Goal: Navigation & Orientation: Find specific page/section

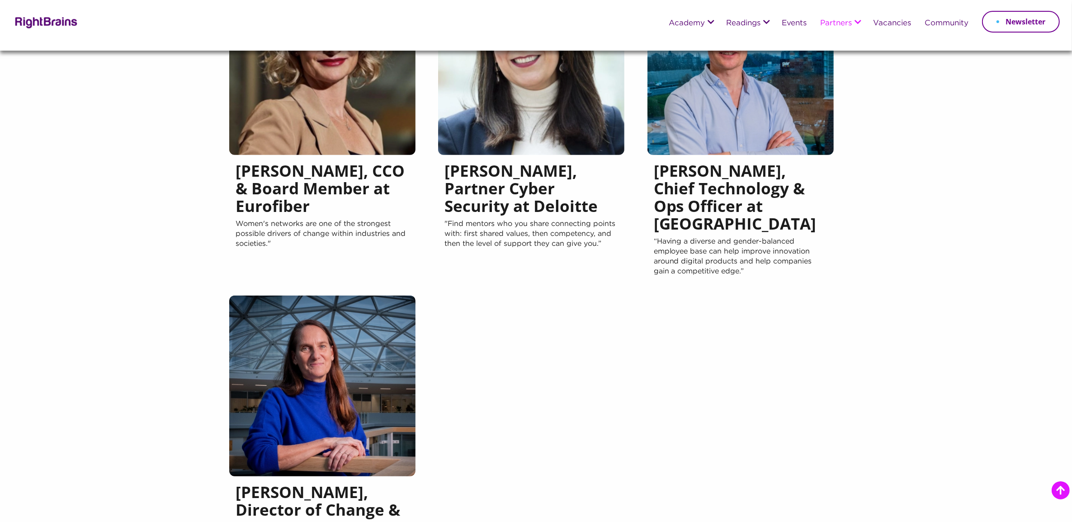
scroll to position [791, 0]
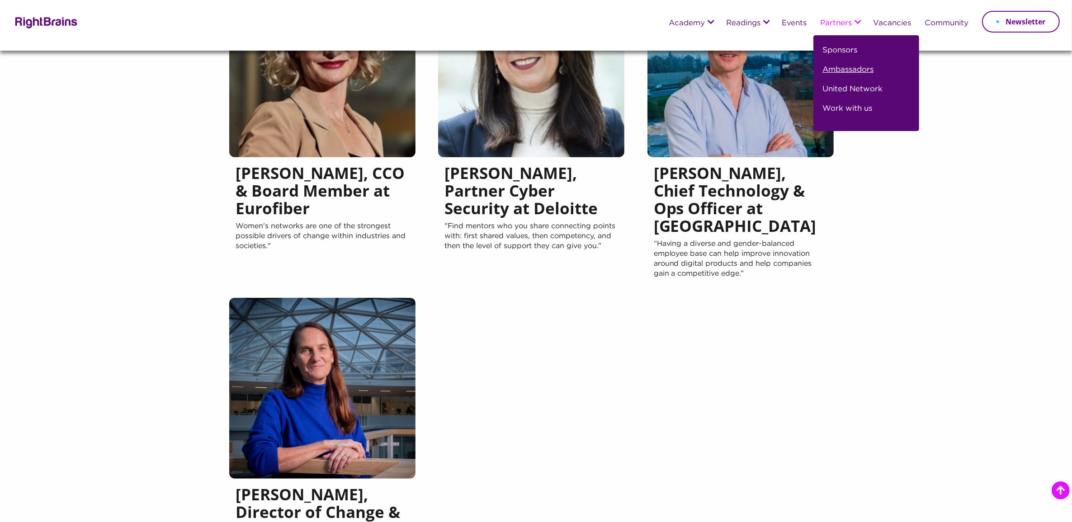
click at [852, 69] on link "Ambassadors" at bounding box center [847, 73] width 51 height 19
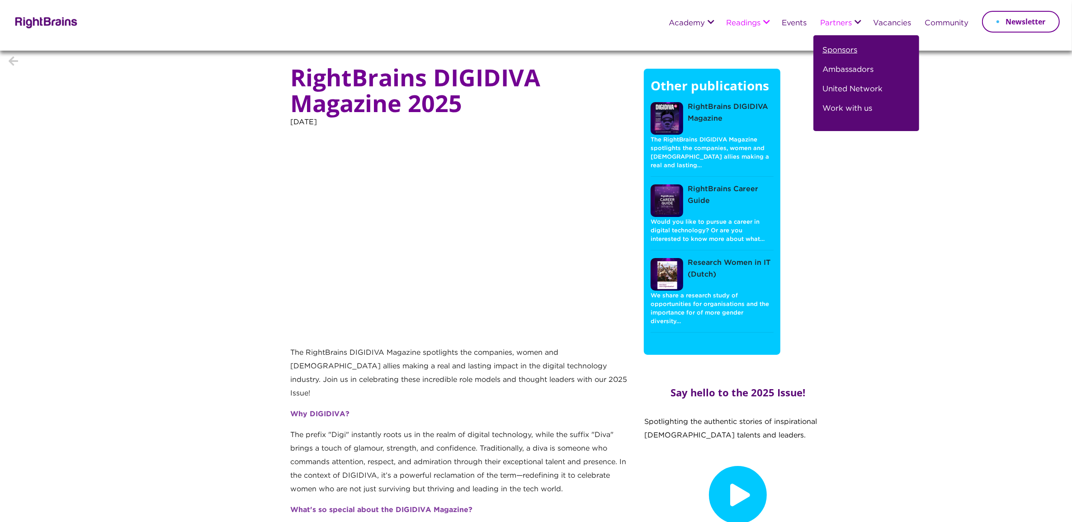
click at [846, 49] on link "Sponsors" at bounding box center [839, 53] width 35 height 19
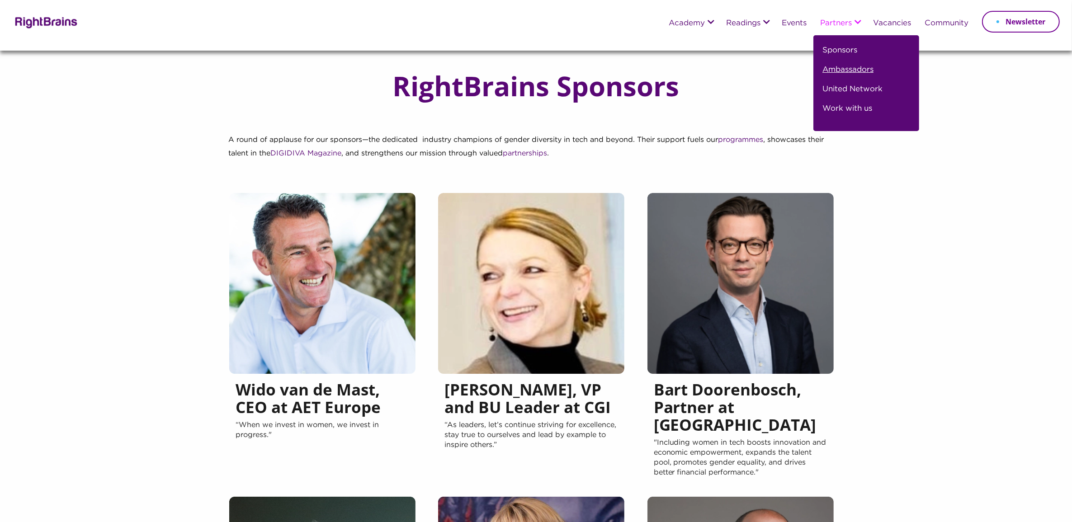
click at [846, 66] on link "Ambassadors" at bounding box center [847, 73] width 51 height 19
